Goal: Task Accomplishment & Management: Manage account settings

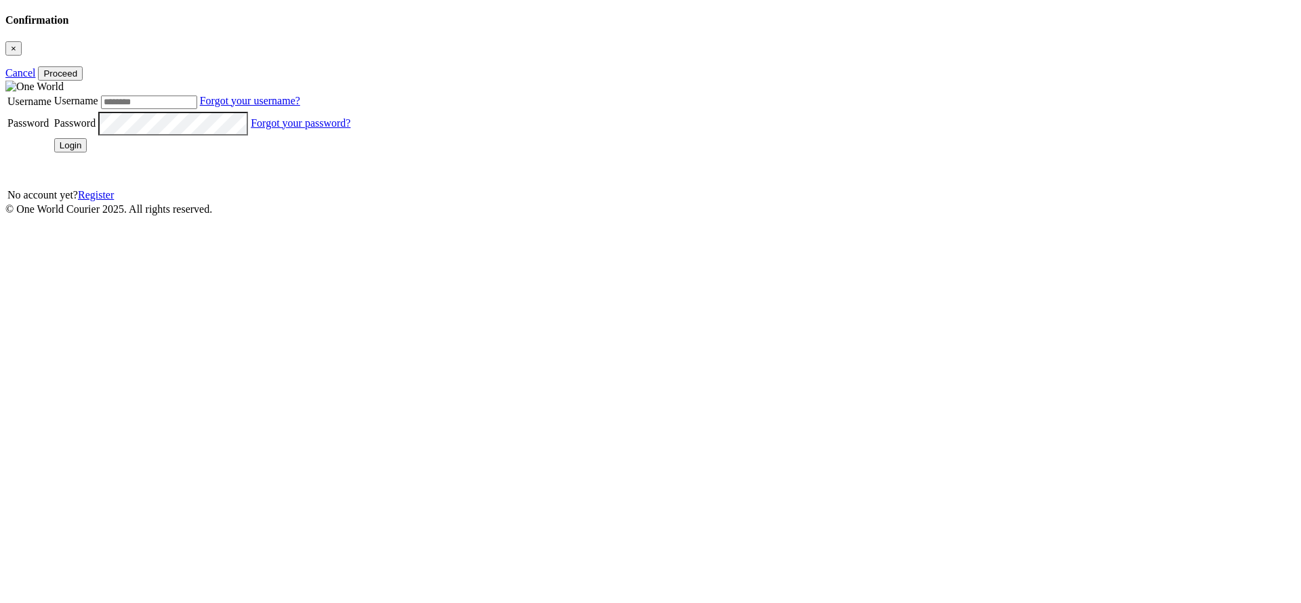
type input "*******"
click at [87, 152] on button "Login" at bounding box center [70, 145] width 33 height 14
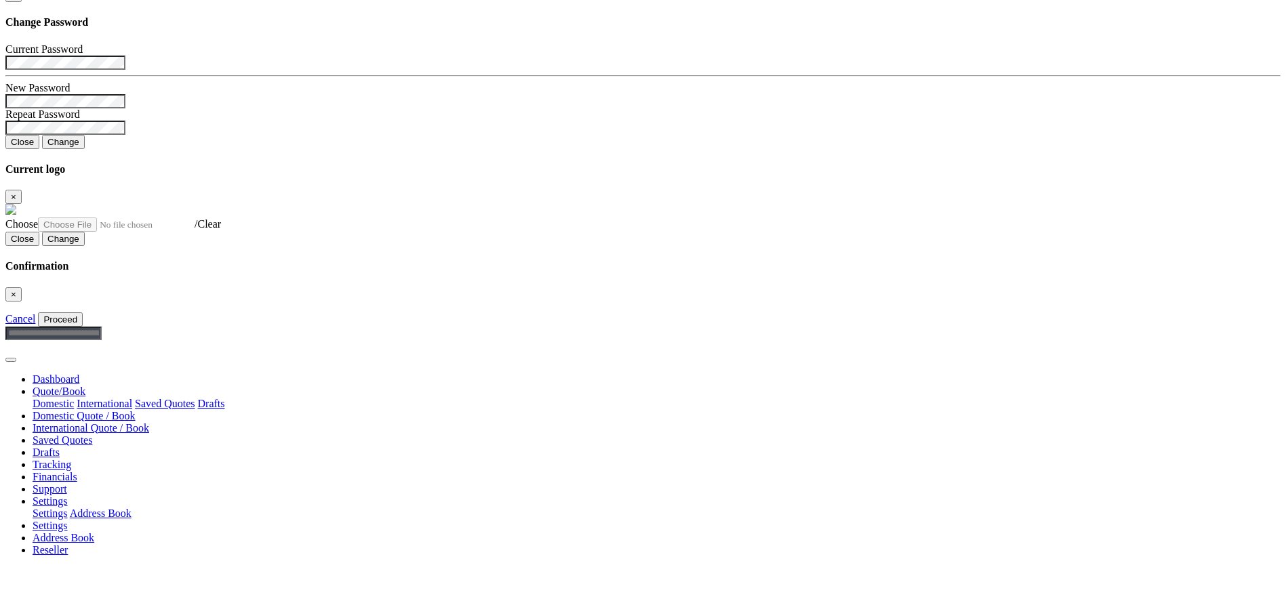
scroll to position [112, 0]
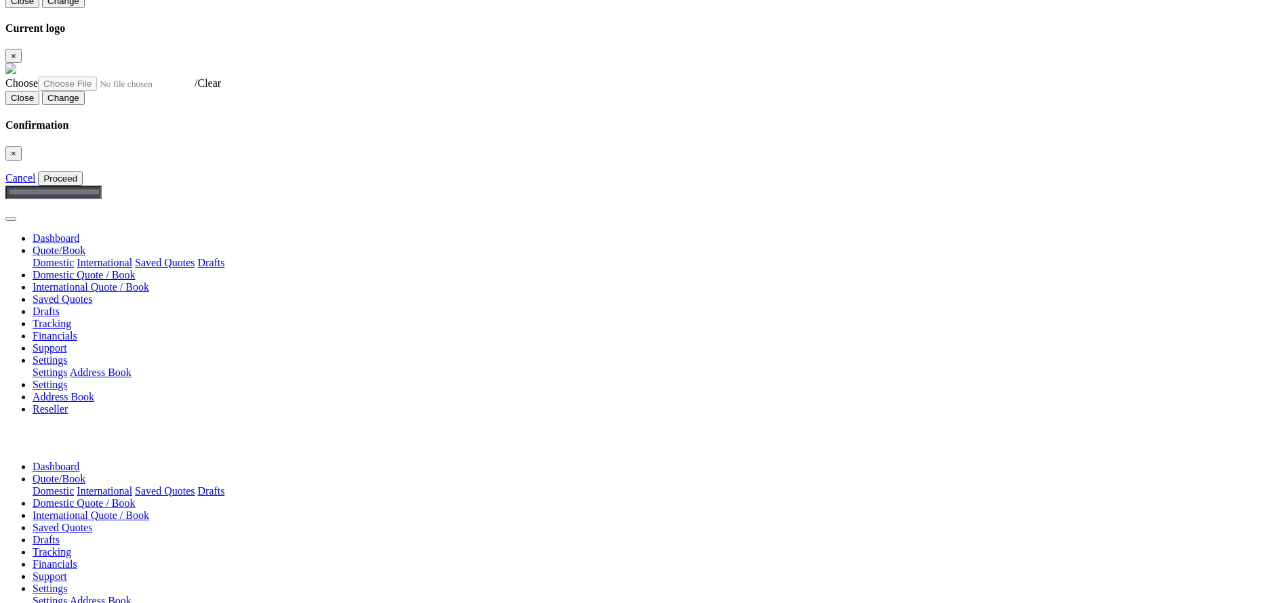
scroll to position [0, 0]
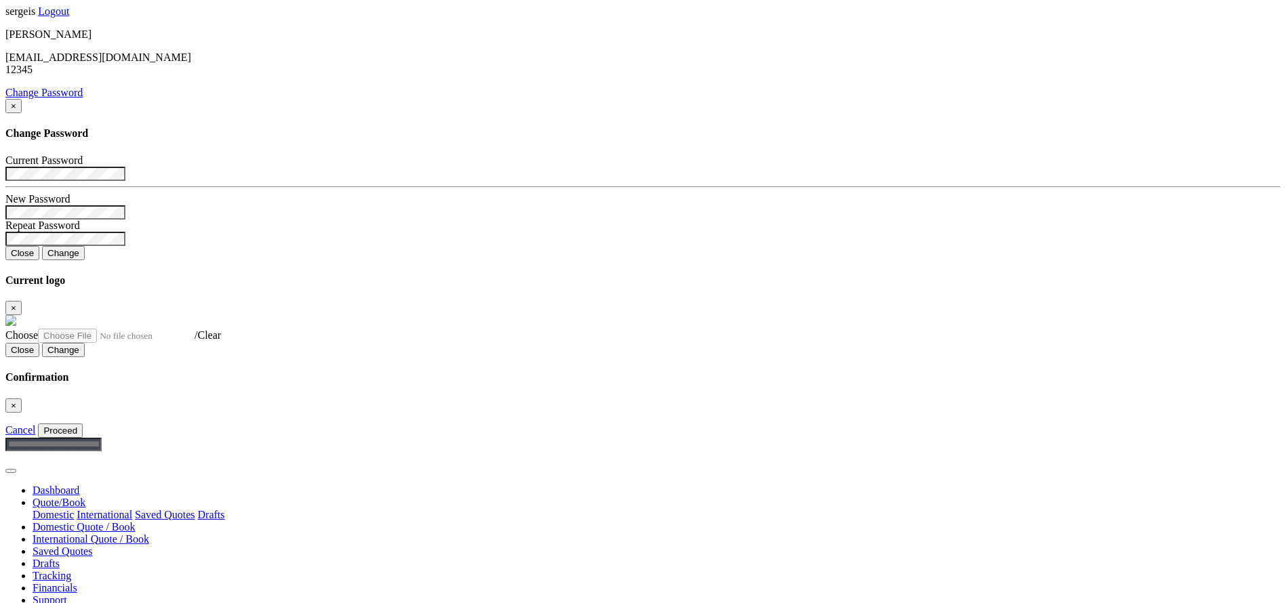
click at [71, 570] on link "Tracking" at bounding box center [52, 576] width 39 height 12
click at [85, 497] on link "Quote/Book" at bounding box center [59, 503] width 53 height 12
click at [194, 509] on link "Saved Quotes" at bounding box center [165, 515] width 60 height 12
click at [77, 582] on link "Financials" at bounding box center [55, 588] width 45 height 12
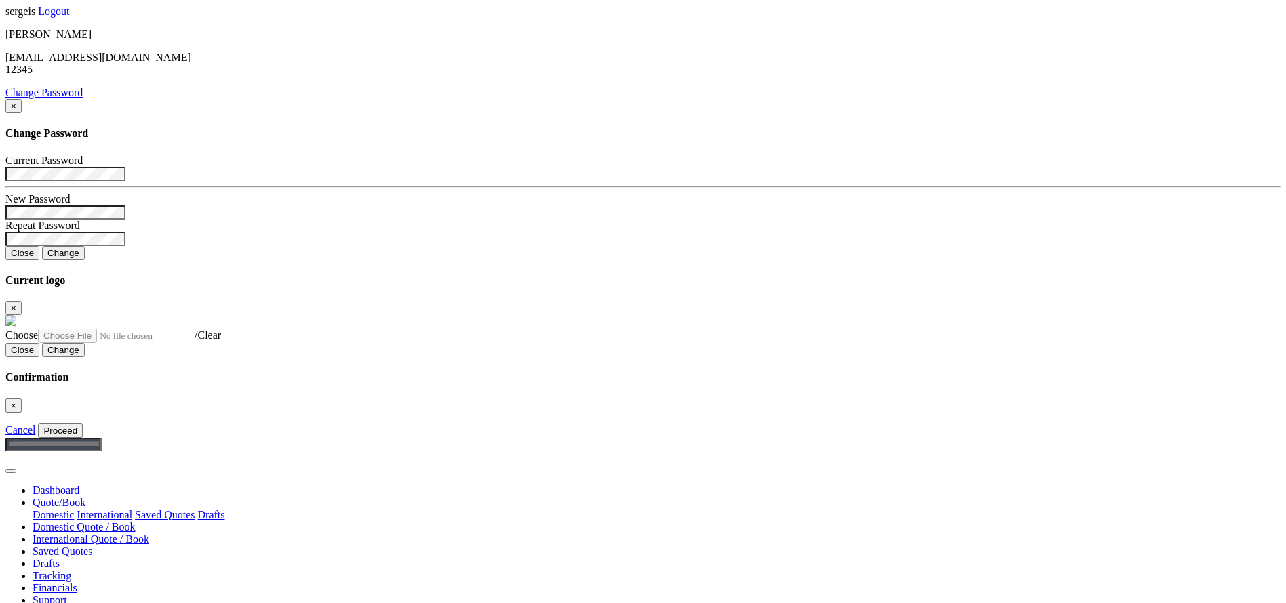
click at [85, 497] on link "Quote/Book" at bounding box center [59, 503] width 53 height 12
click at [71, 570] on link "Tracking" at bounding box center [52, 576] width 39 height 12
type input "**********"
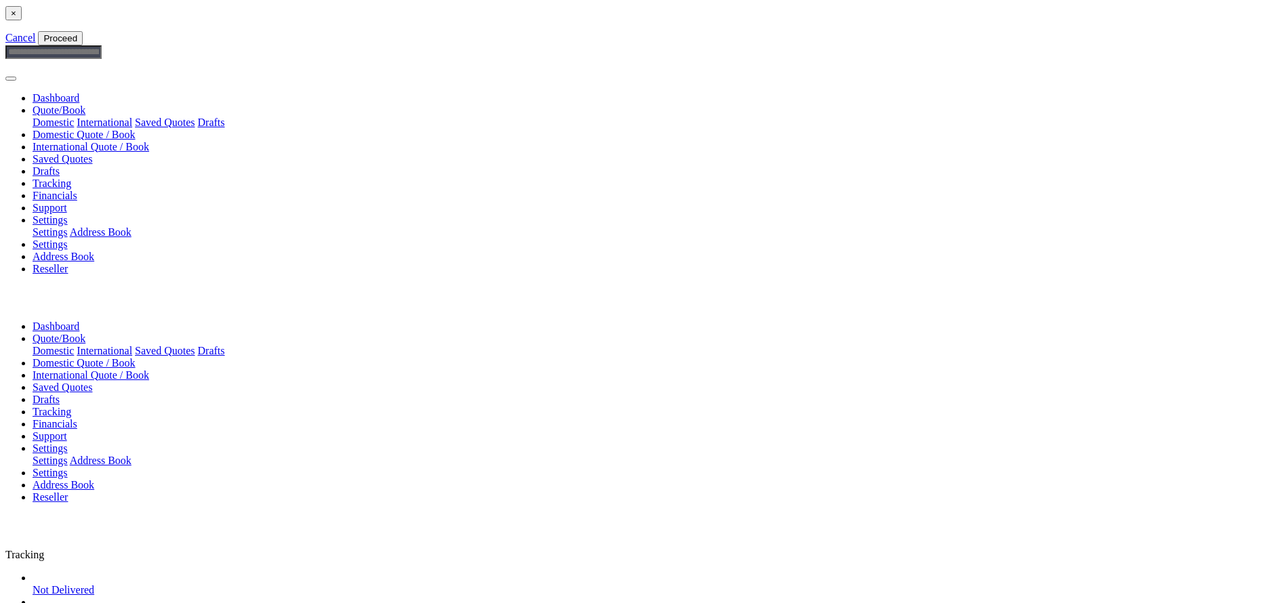
scroll to position [399, 0]
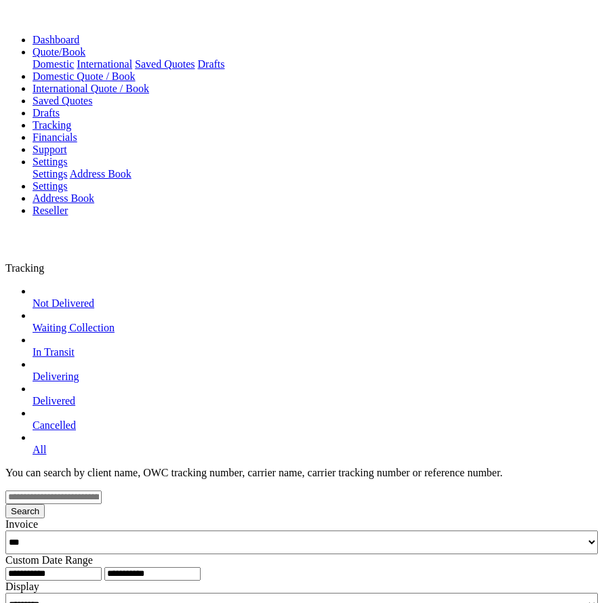
scroll to position [691, 0]
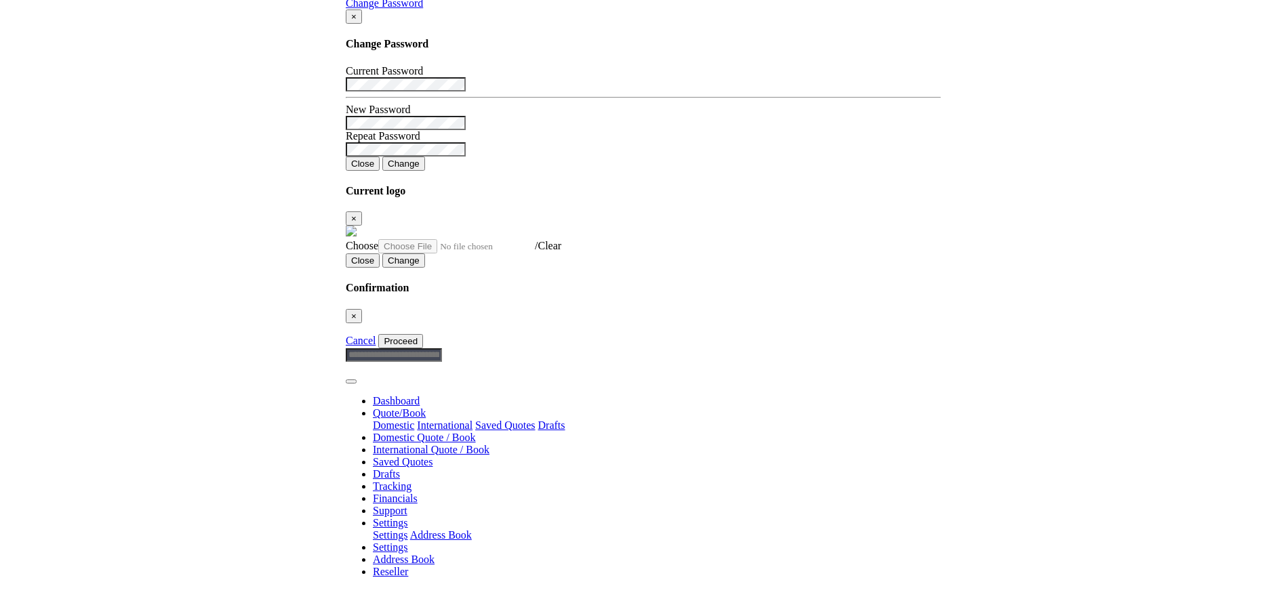
scroll to position [91, 0]
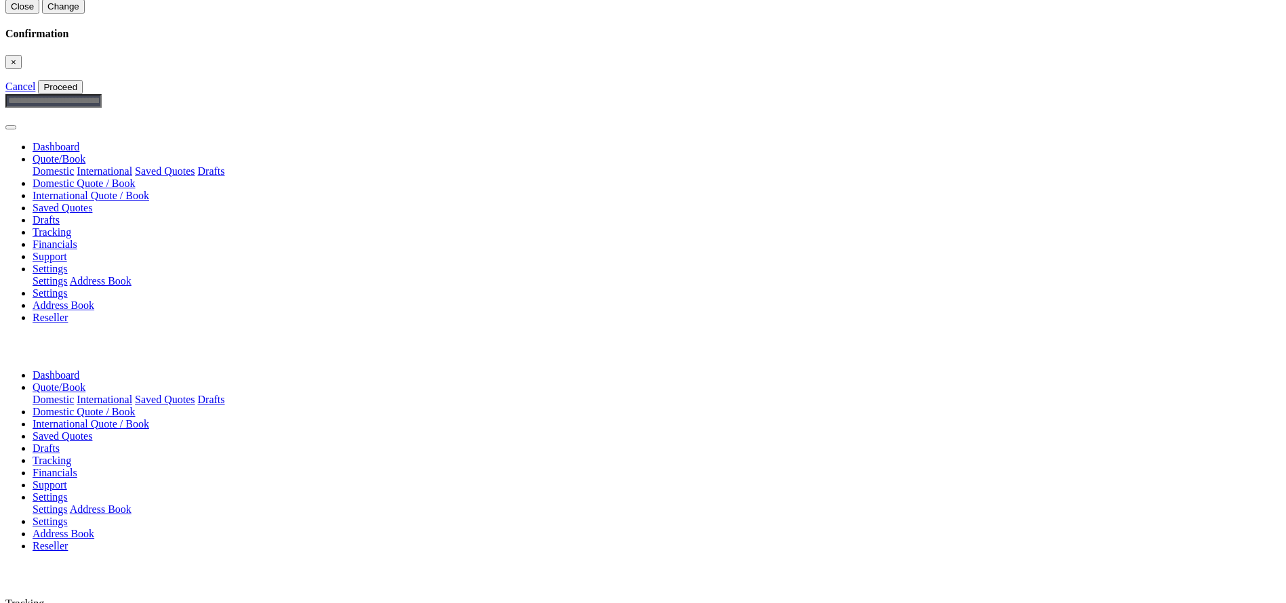
scroll to position [0, 0]
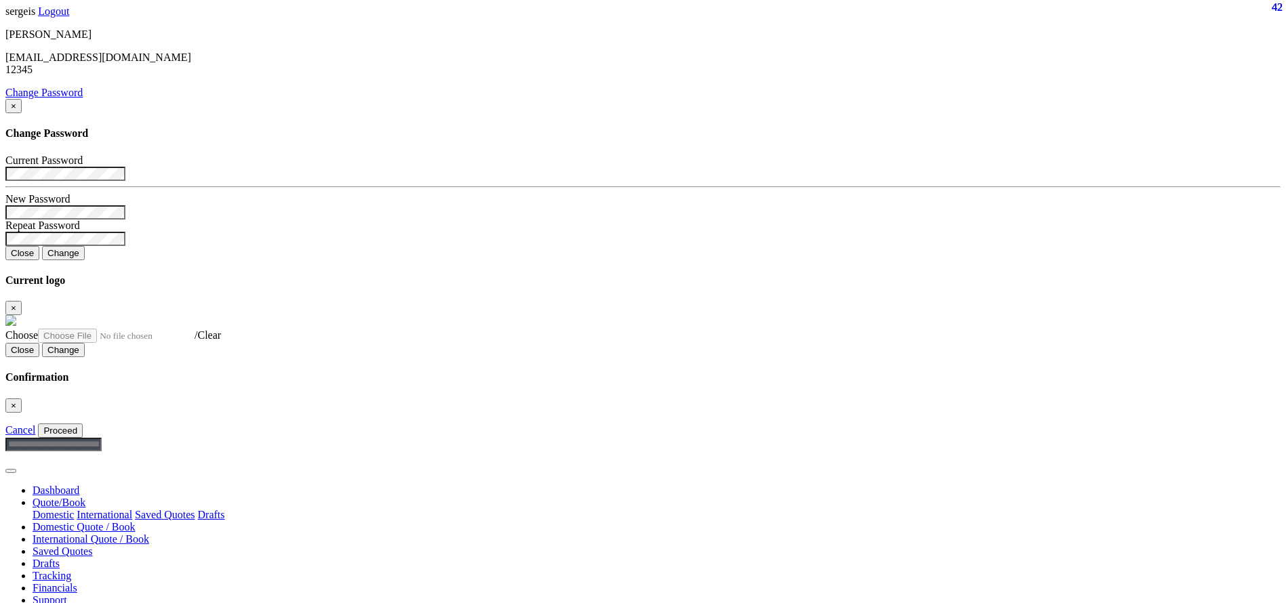
click at [67, 594] on link "Support" at bounding box center [50, 600] width 35 height 12
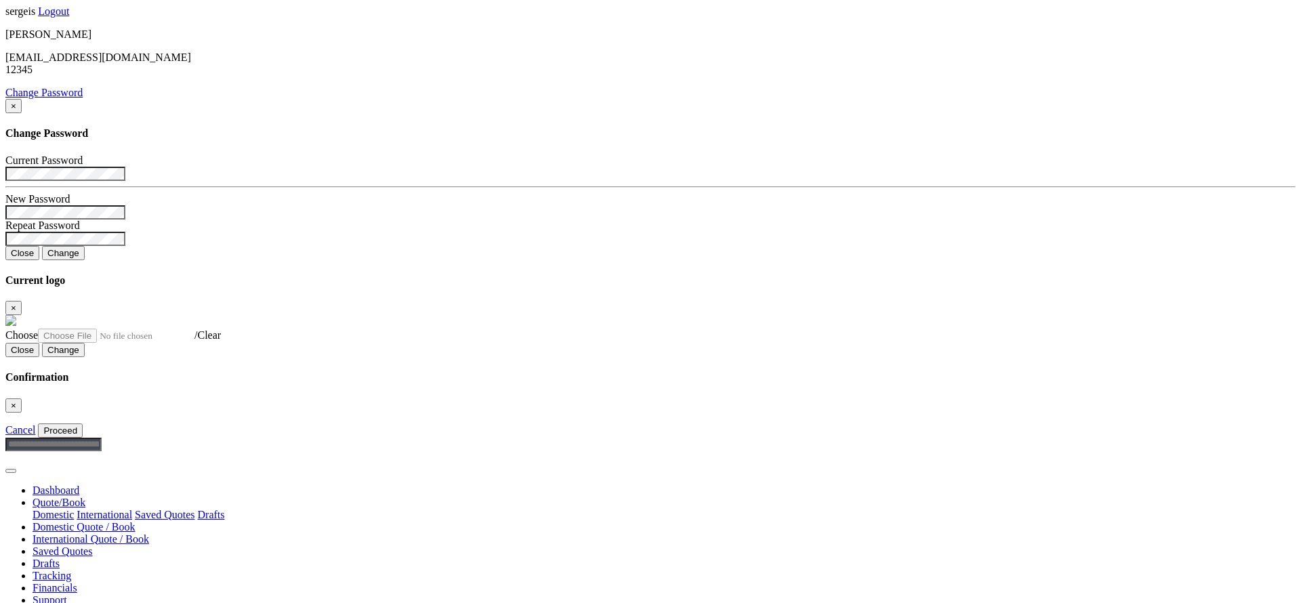
click at [67, 594] on link "Support" at bounding box center [50, 600] width 35 height 12
click at [68, 602] on link "Settings" at bounding box center [50, 613] width 35 height 12
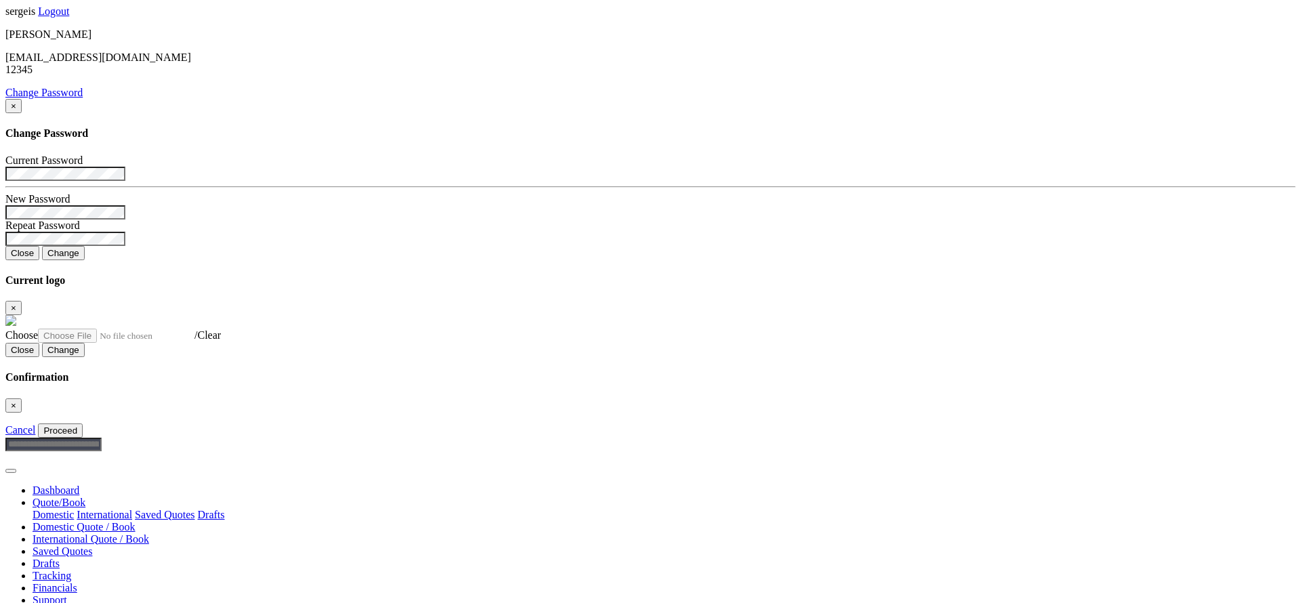
select select "*"
select select "**********"
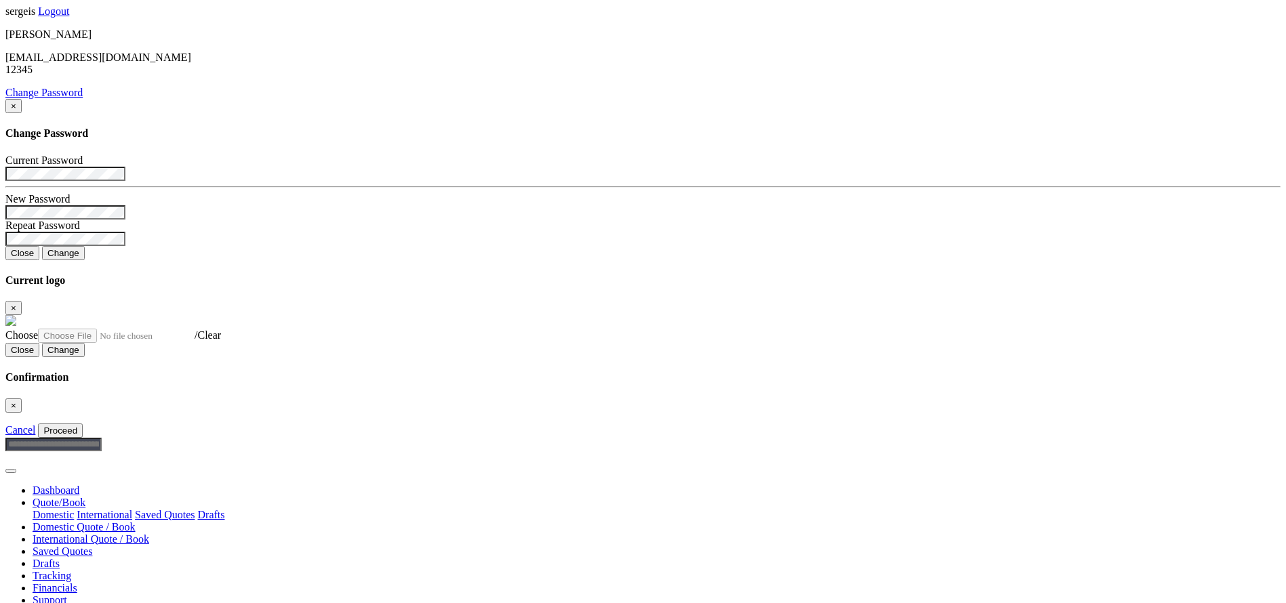
select select "**"
